Goal: Obtain resource: Obtain resource

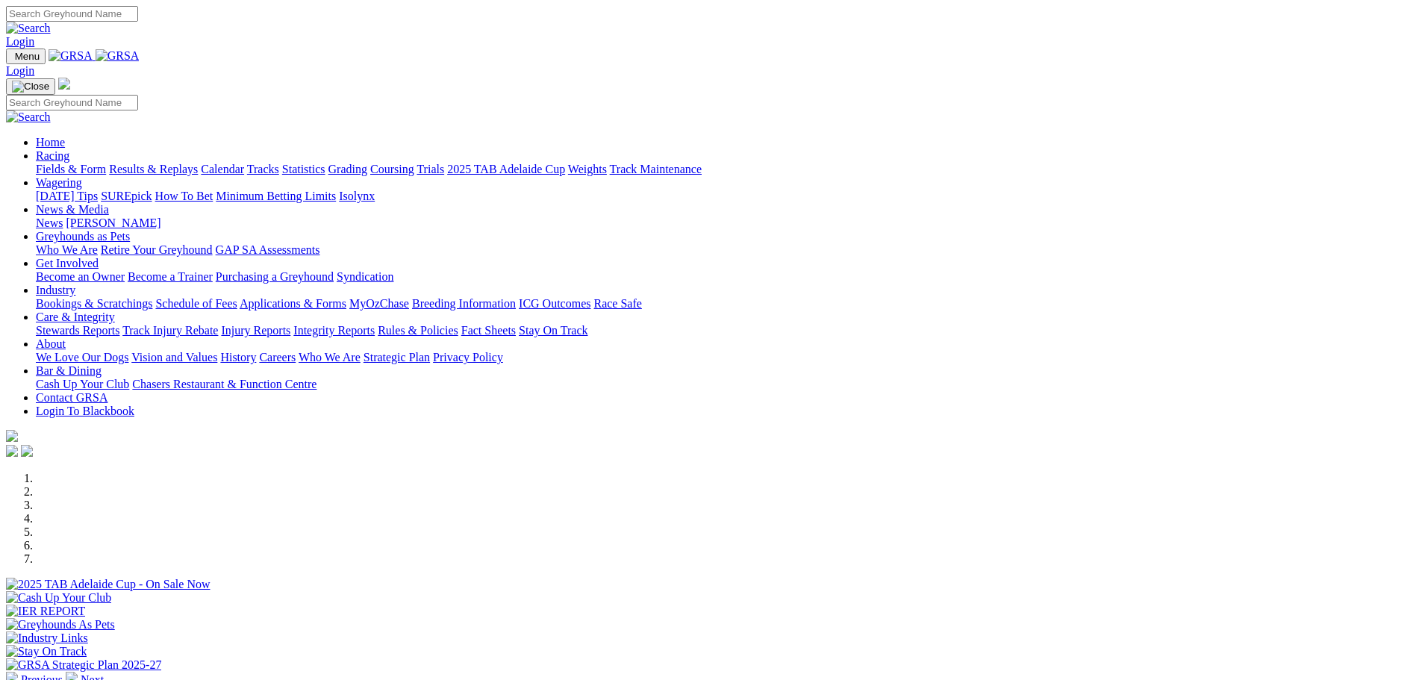
select select "WA"
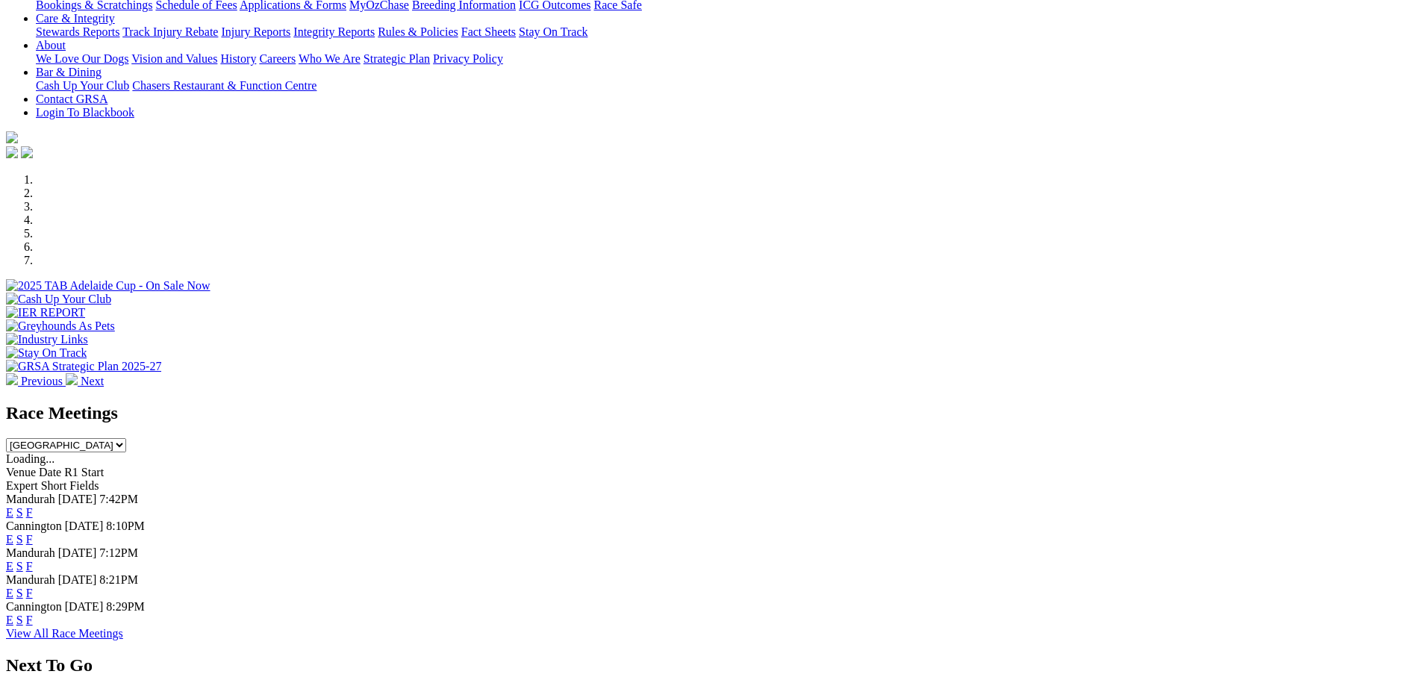
scroll to position [373, 0]
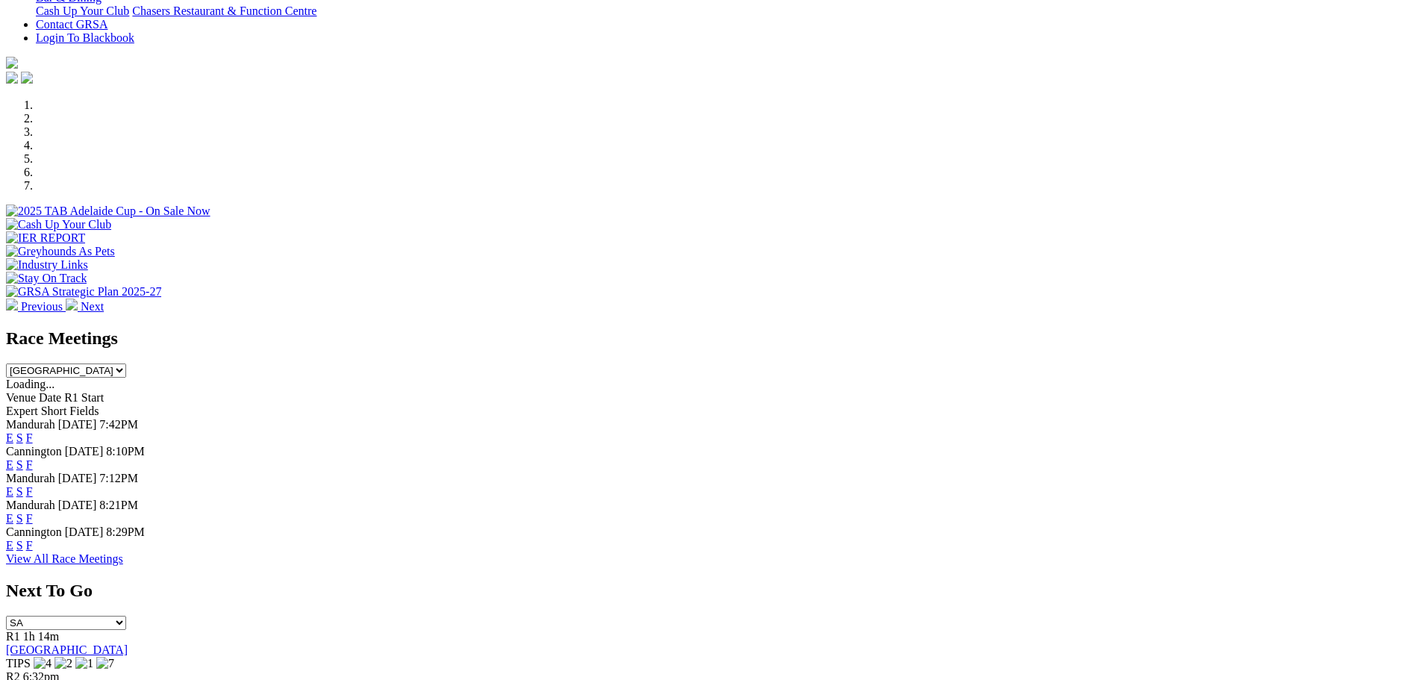
click at [13, 539] on link "E" at bounding box center [9, 545] width 7 height 13
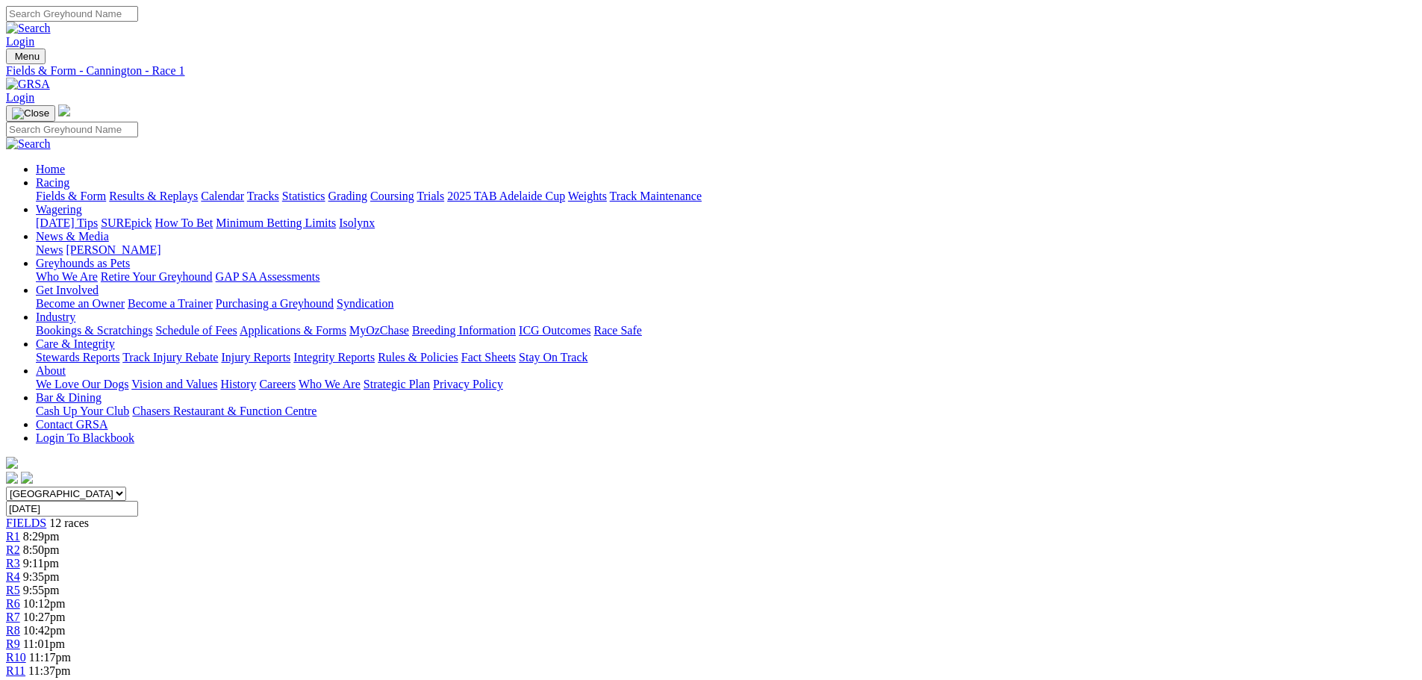
click at [744, 195] on link "PDF" at bounding box center [733, 188] width 22 height 13
drag, startPoint x: 980, startPoint y: 331, endPoint x: 968, endPoint y: 340, distance: 14.3
click at [25, 665] on link "R11" at bounding box center [15, 671] width 19 height 13
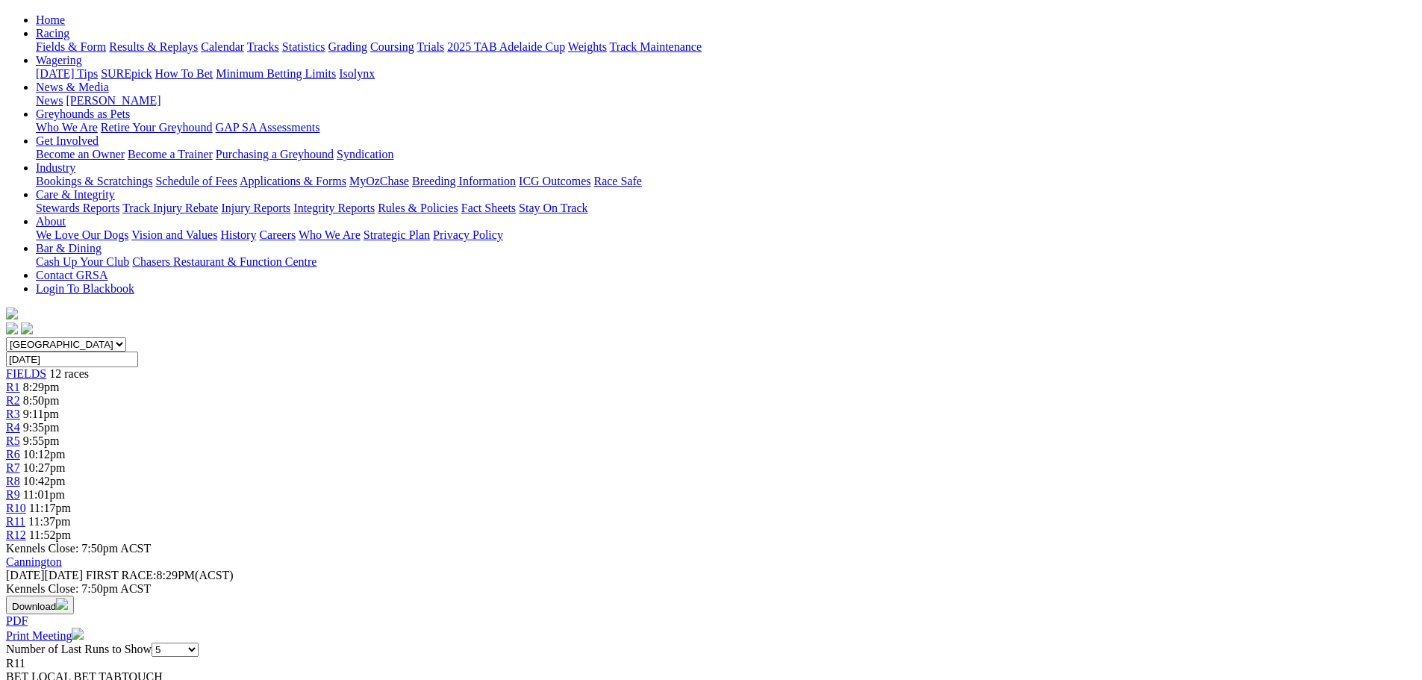
scroll to position [224, 0]
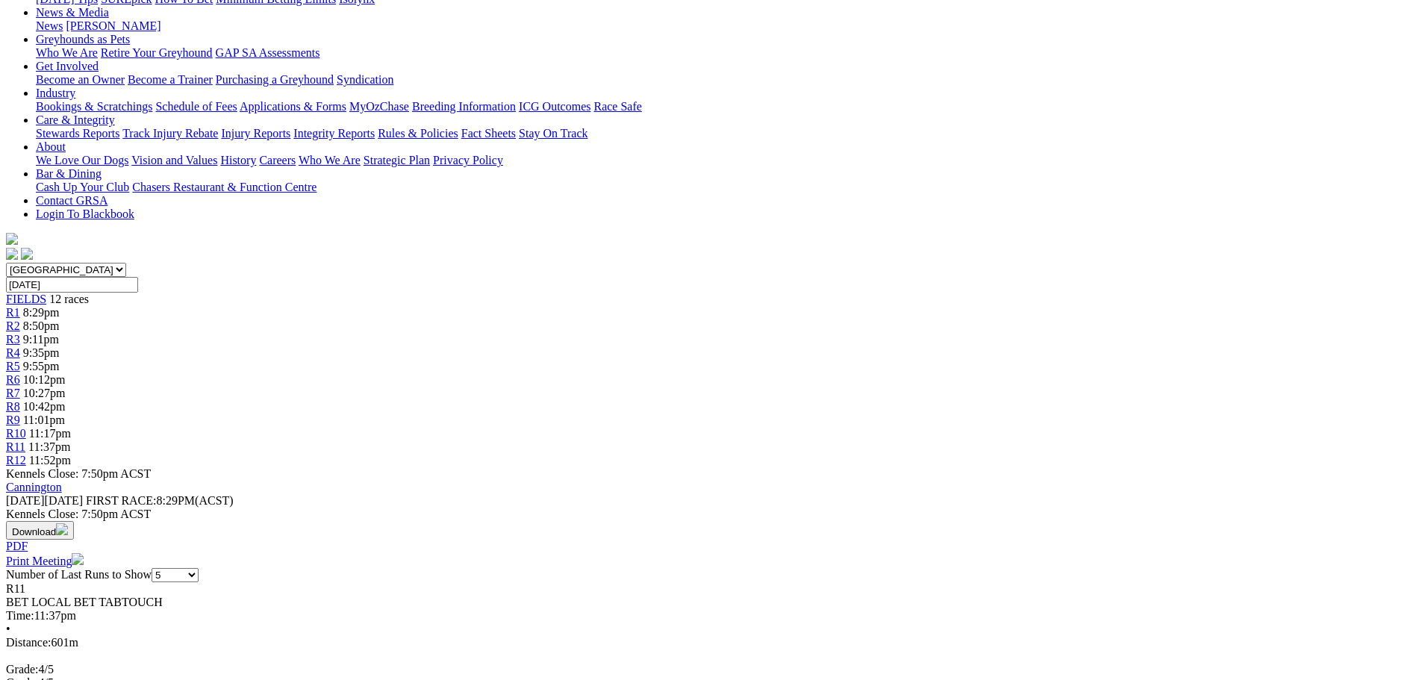
select select "10"
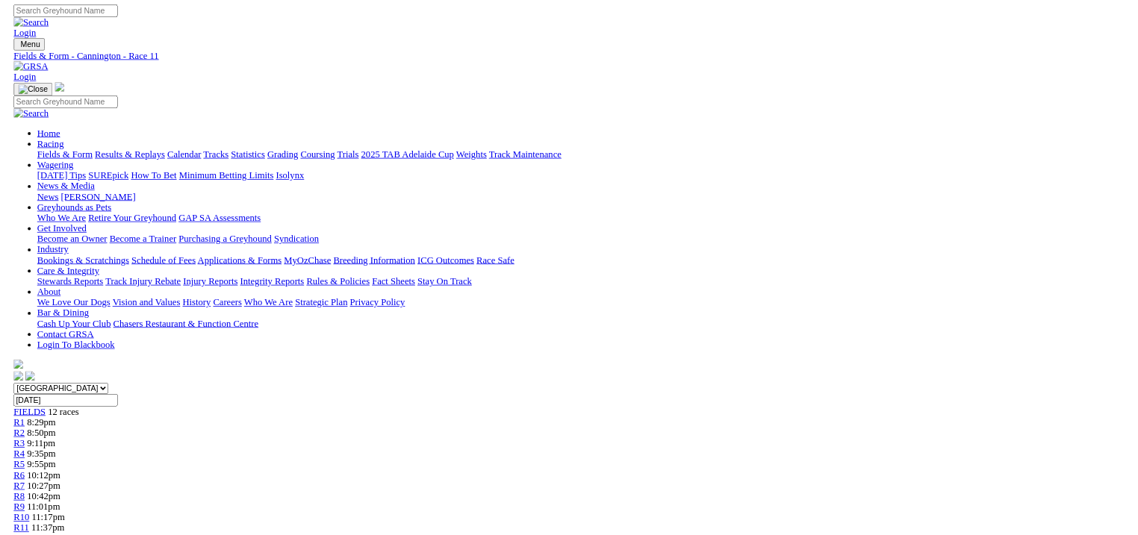
scroll to position [373, 0]
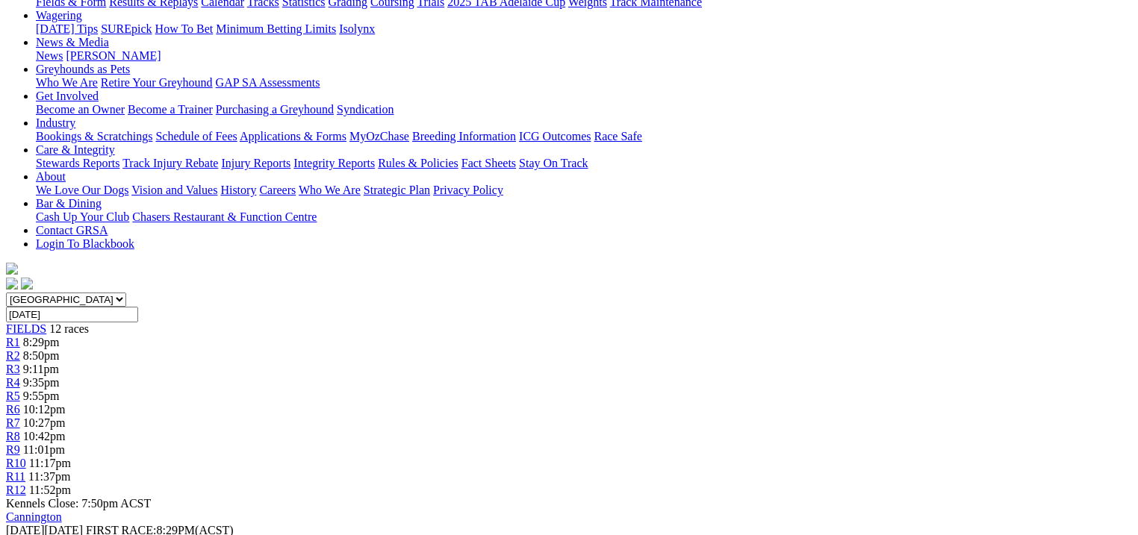
scroll to position [134, 0]
